Goal: Task Accomplishment & Management: Use online tool/utility

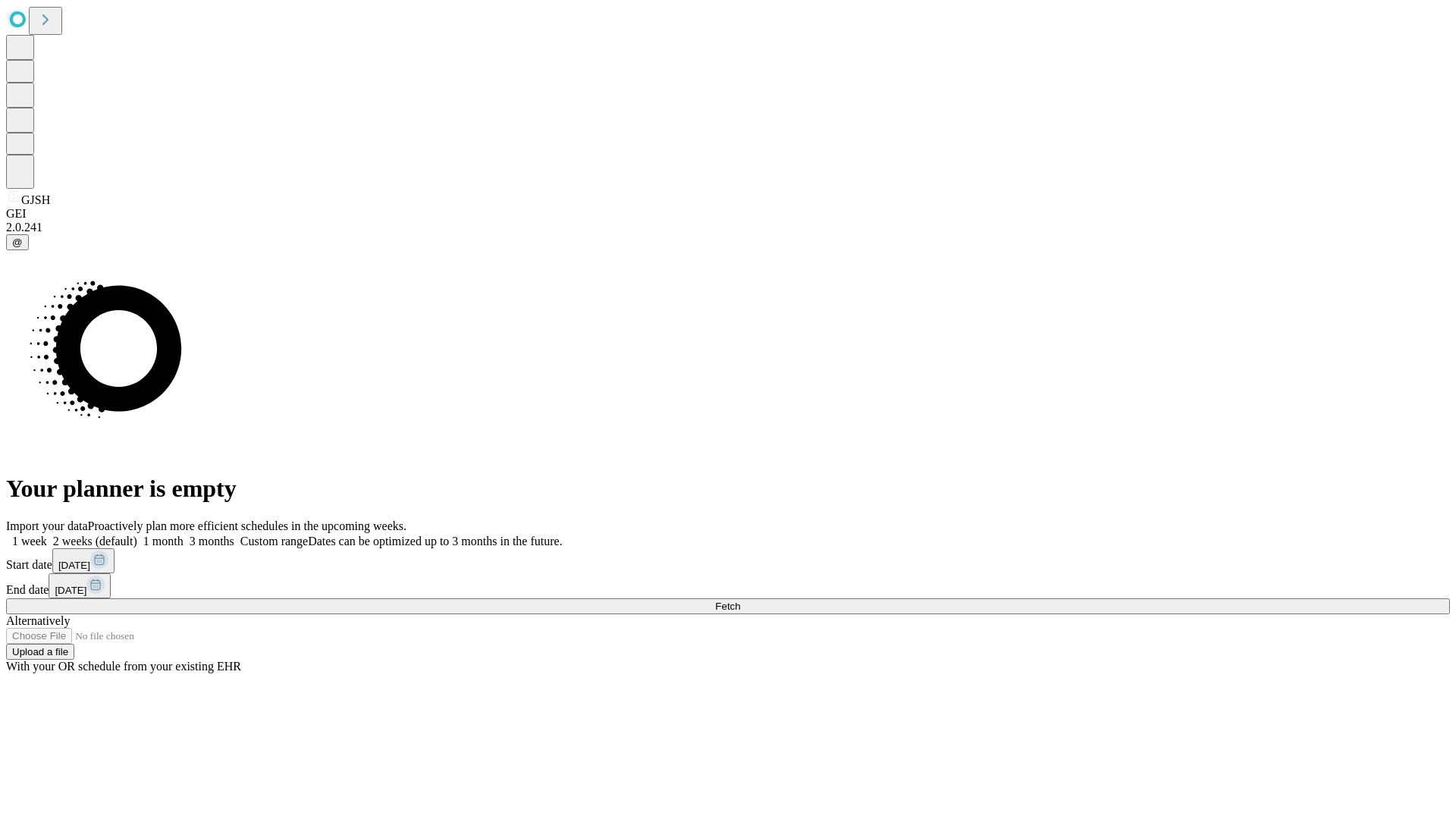
click at [47, 534] on label "1 week" at bounding box center [26, 541] width 41 height 13
click at [740, 601] on span "Fetch" at bounding box center [727, 606] width 25 height 12
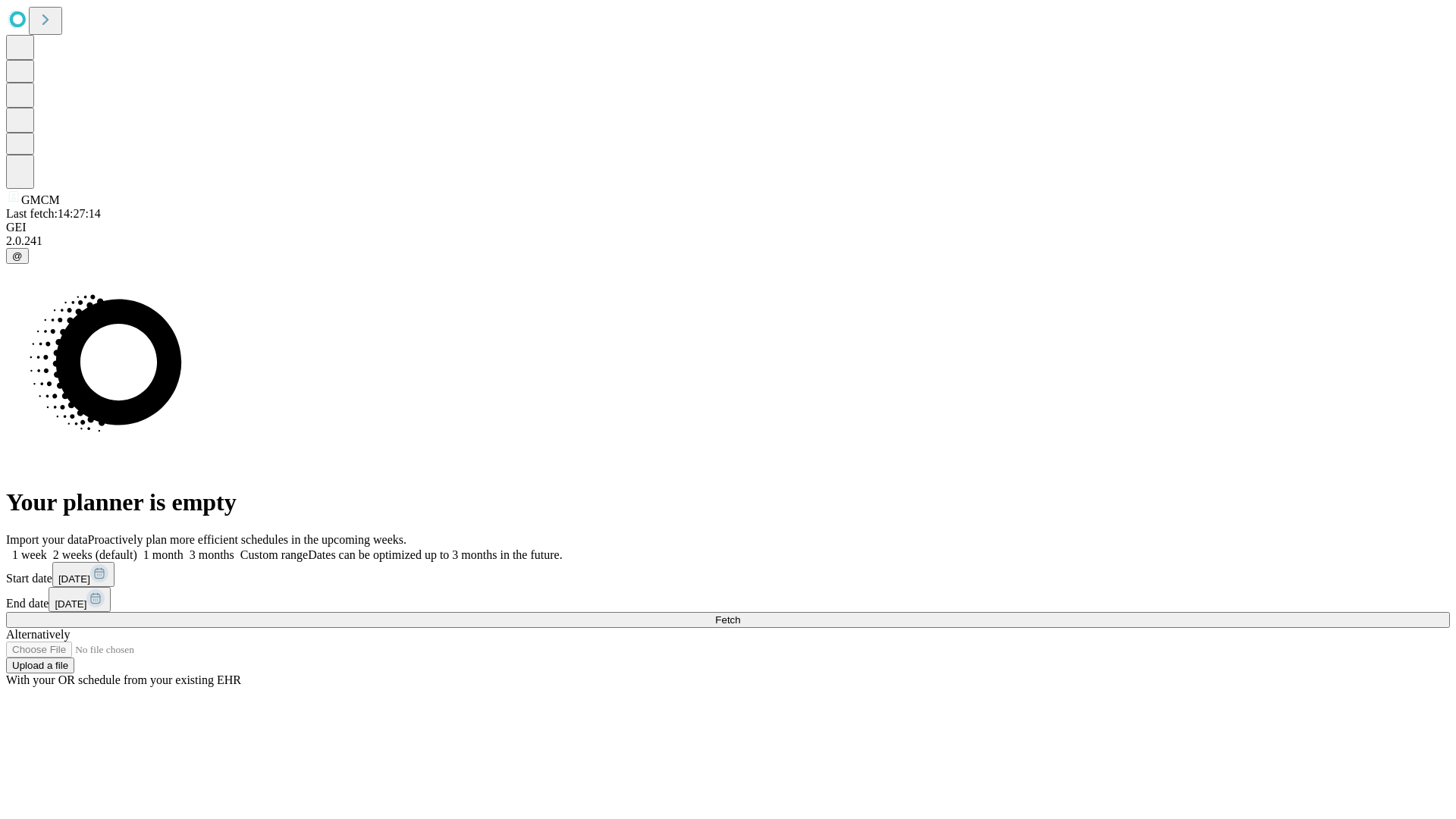
click at [47, 548] on label "1 week" at bounding box center [26, 554] width 41 height 13
click at [740, 614] on span "Fetch" at bounding box center [727, 620] width 25 height 12
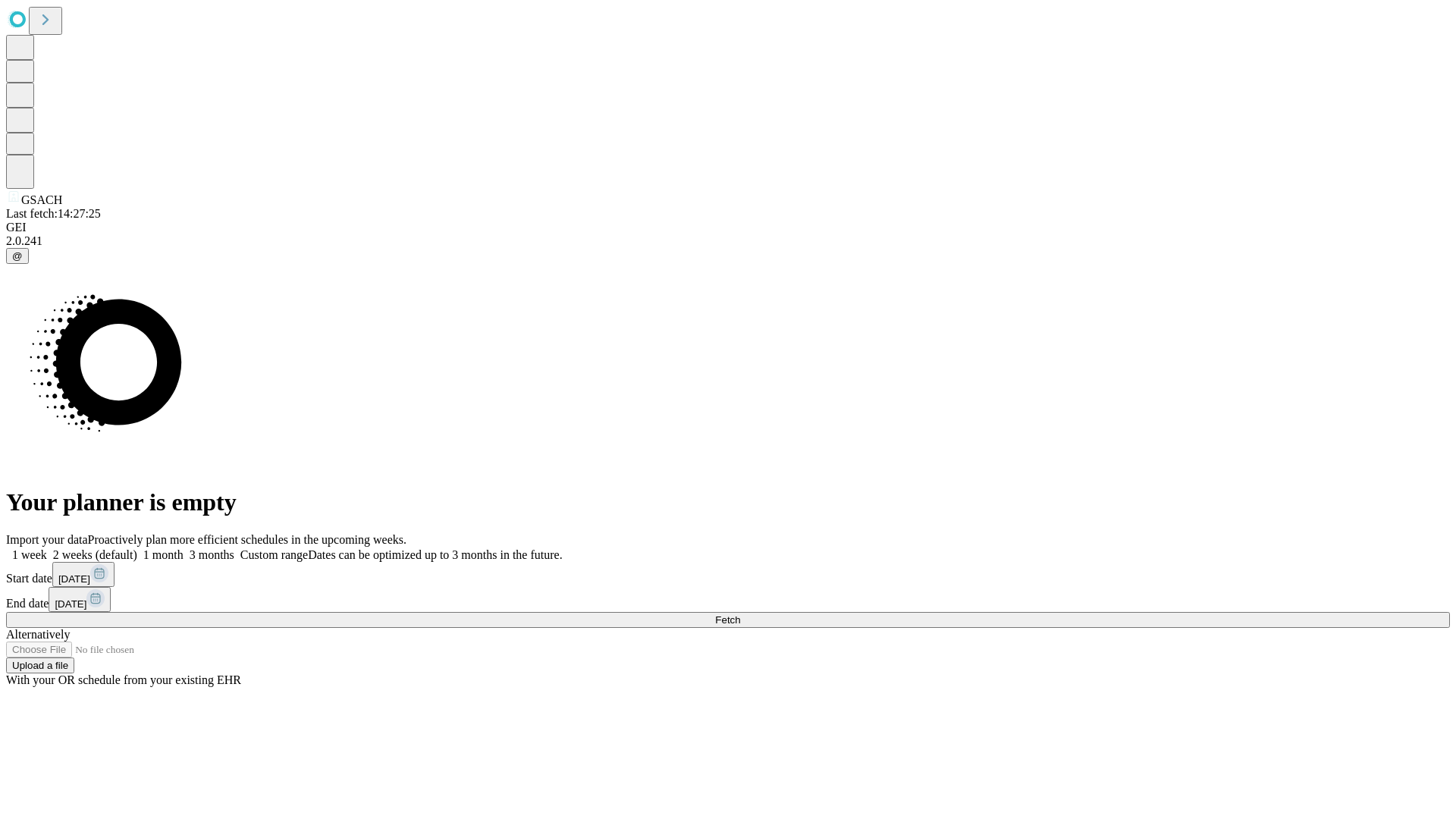
click at [740, 614] on span "Fetch" at bounding box center [727, 620] width 25 height 12
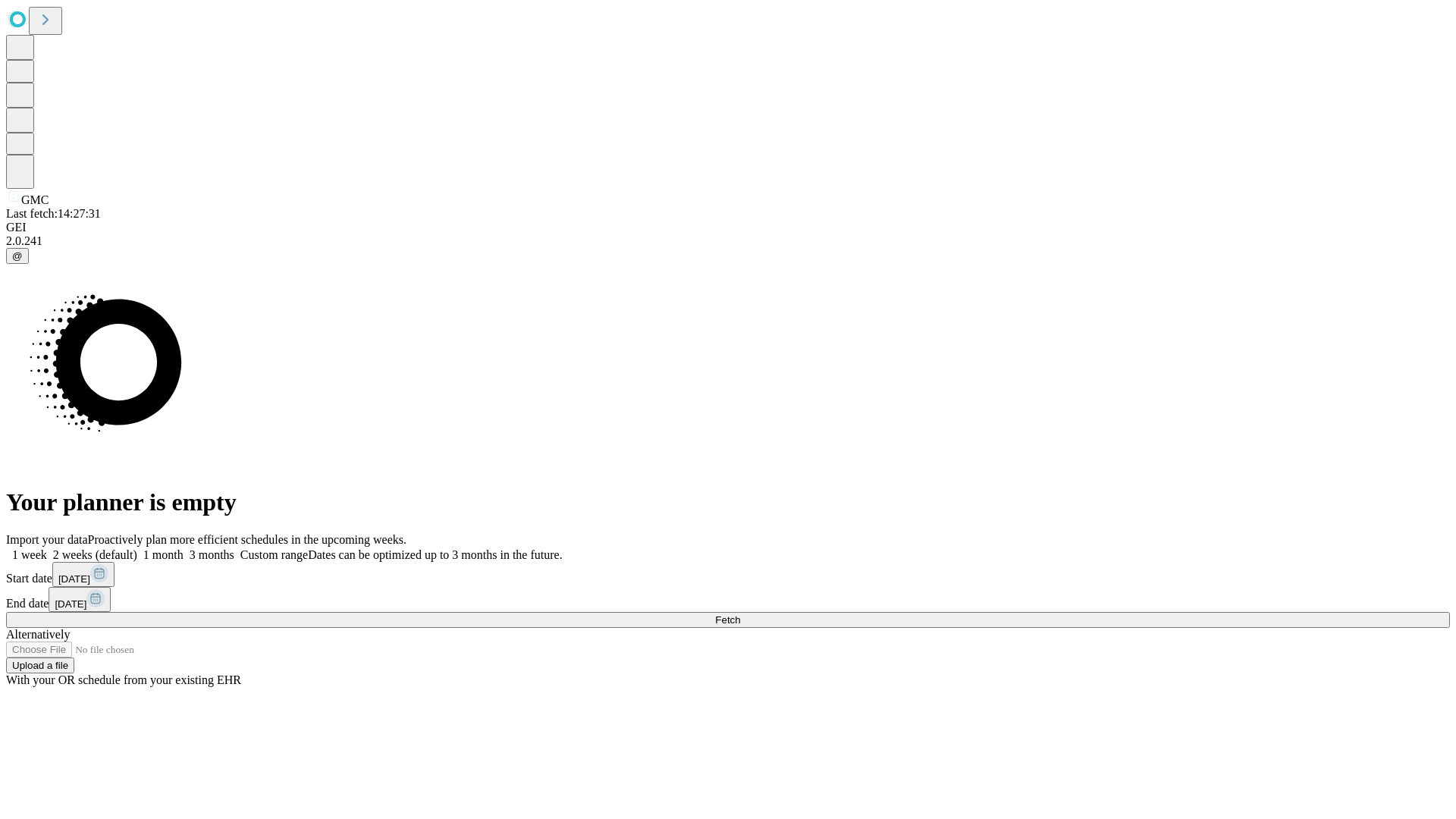
click at [47, 548] on label "1 week" at bounding box center [26, 554] width 41 height 13
click at [740, 614] on span "Fetch" at bounding box center [727, 620] width 25 height 12
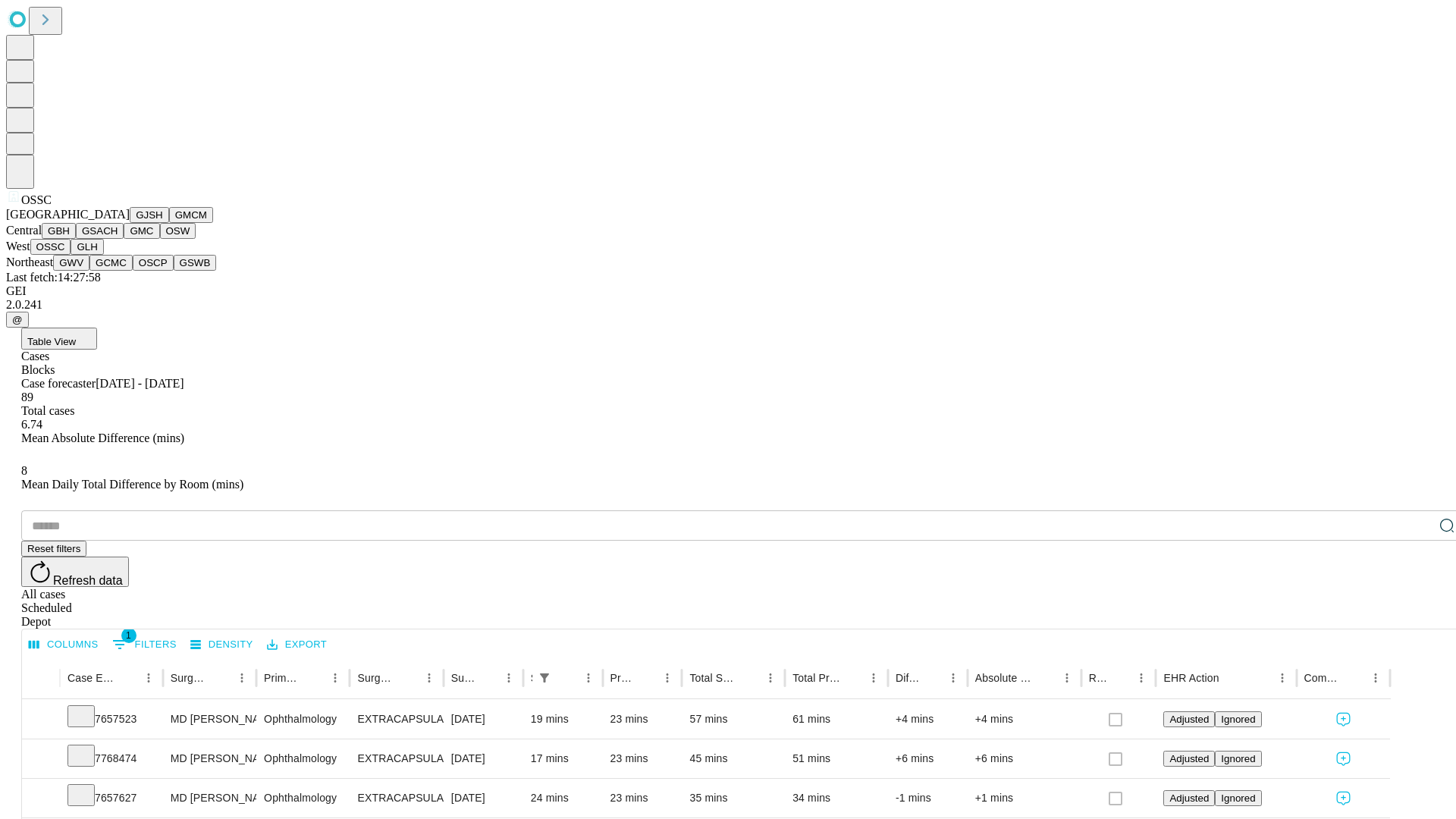
click at [103, 255] on button "GLH" at bounding box center [87, 247] width 32 height 16
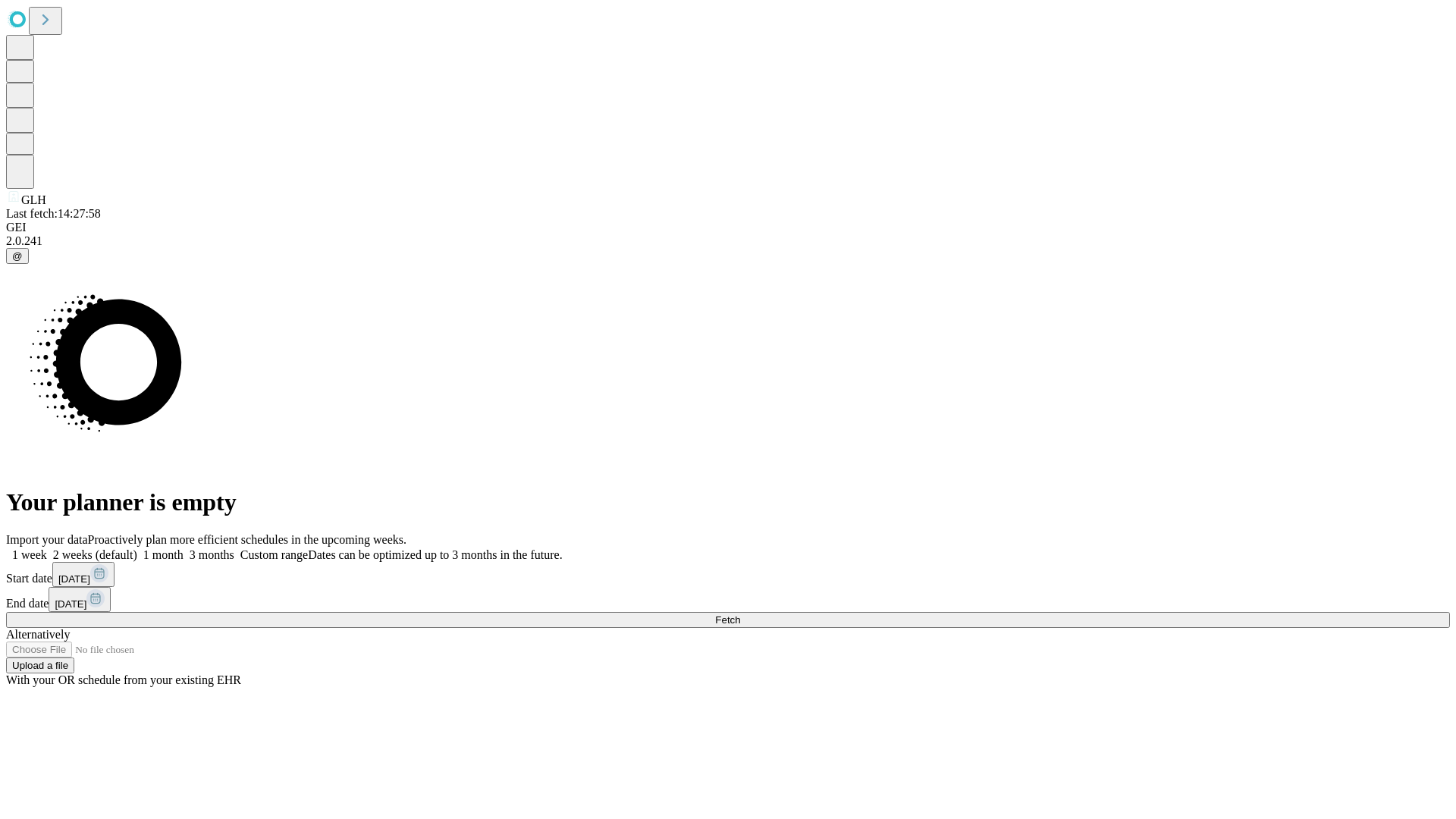
click at [47, 548] on label "1 week" at bounding box center [26, 554] width 41 height 13
click at [740, 614] on span "Fetch" at bounding box center [727, 620] width 25 height 12
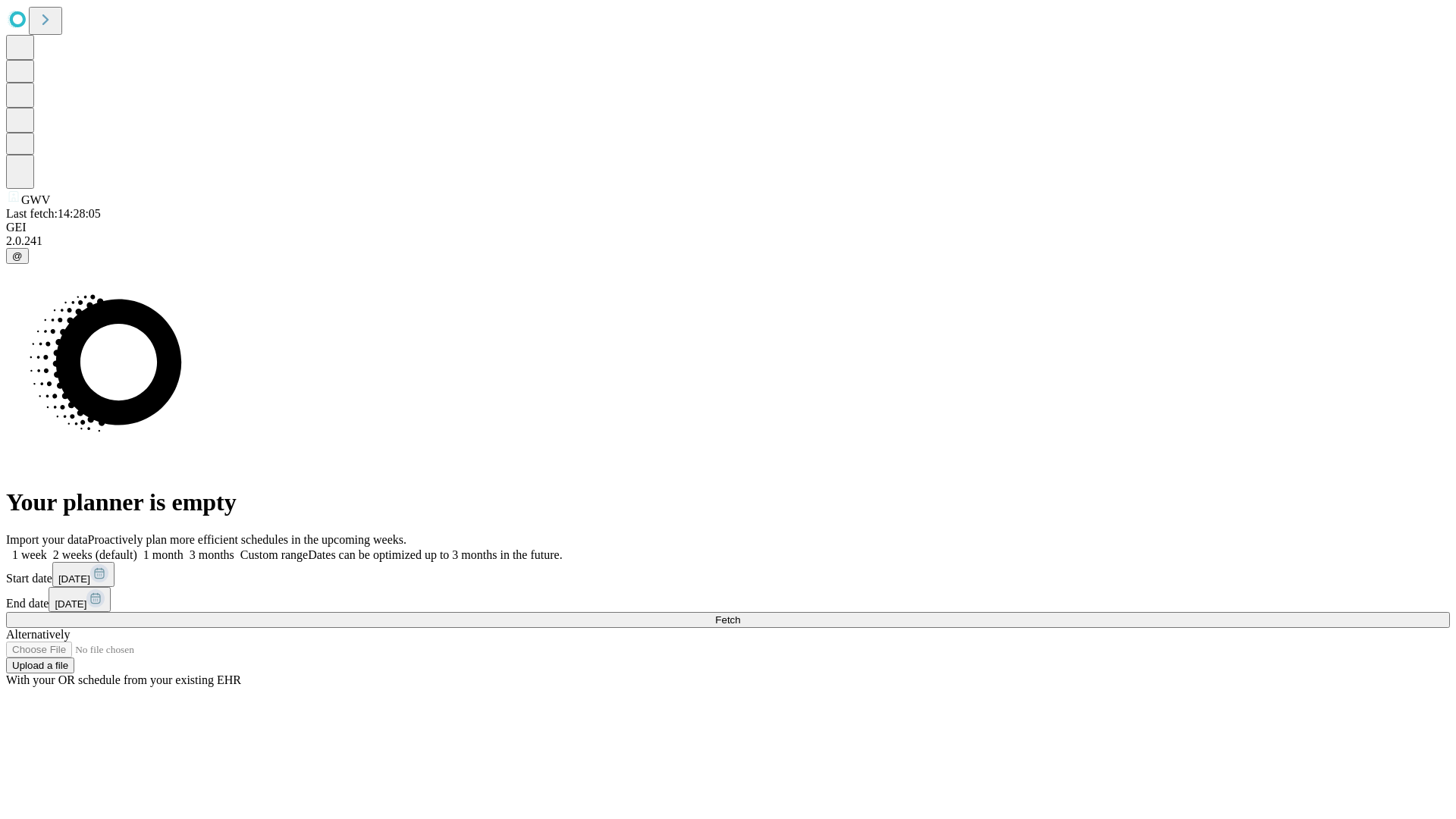
click at [47, 548] on label "1 week" at bounding box center [26, 554] width 41 height 13
click at [740, 614] on span "Fetch" at bounding box center [727, 620] width 25 height 12
click at [47, 548] on label "1 week" at bounding box center [26, 554] width 41 height 13
click at [740, 614] on span "Fetch" at bounding box center [727, 620] width 25 height 12
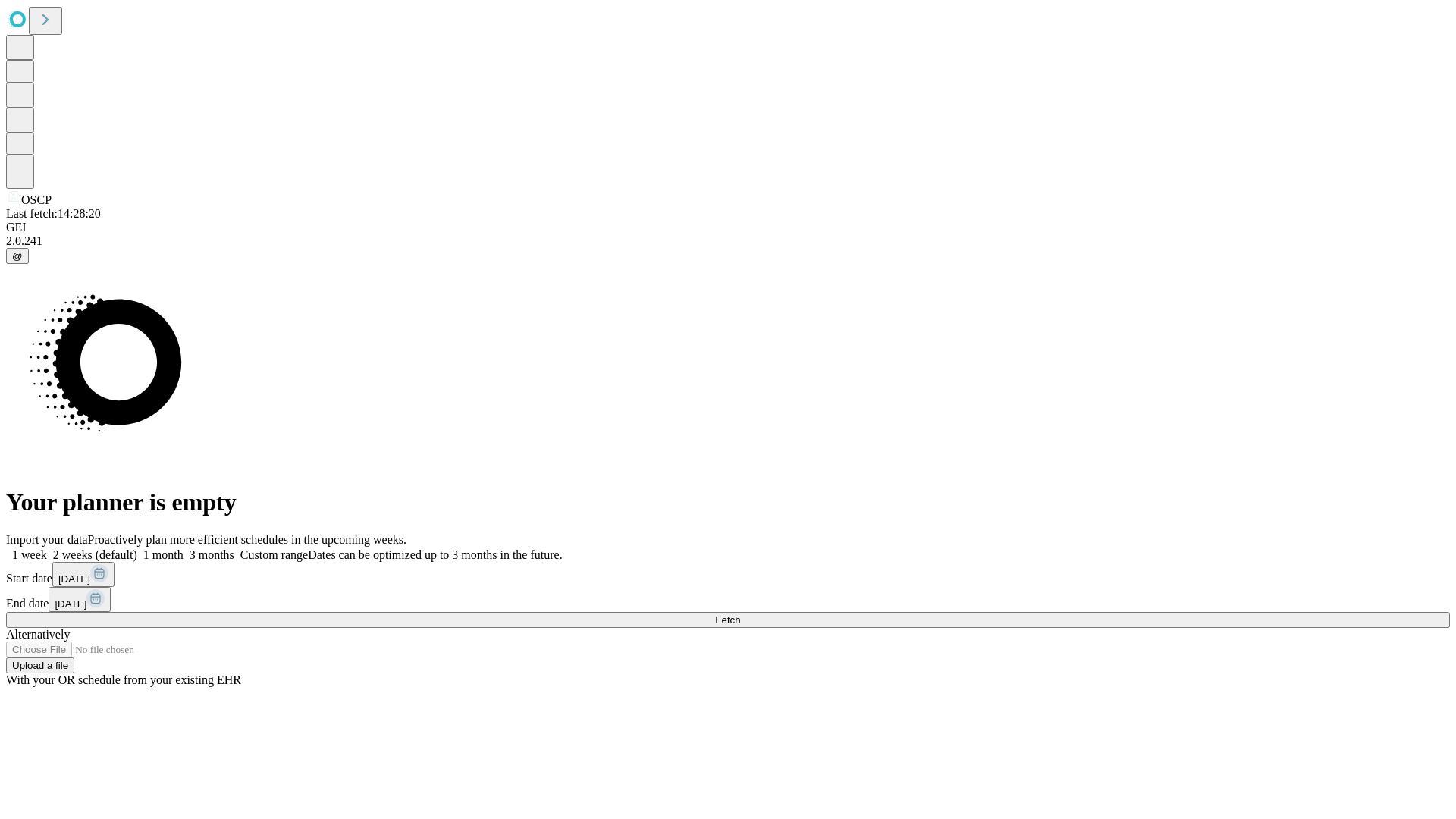
click at [740, 614] on span "Fetch" at bounding box center [727, 620] width 25 height 12
